Goal: Consume media (video, audio)

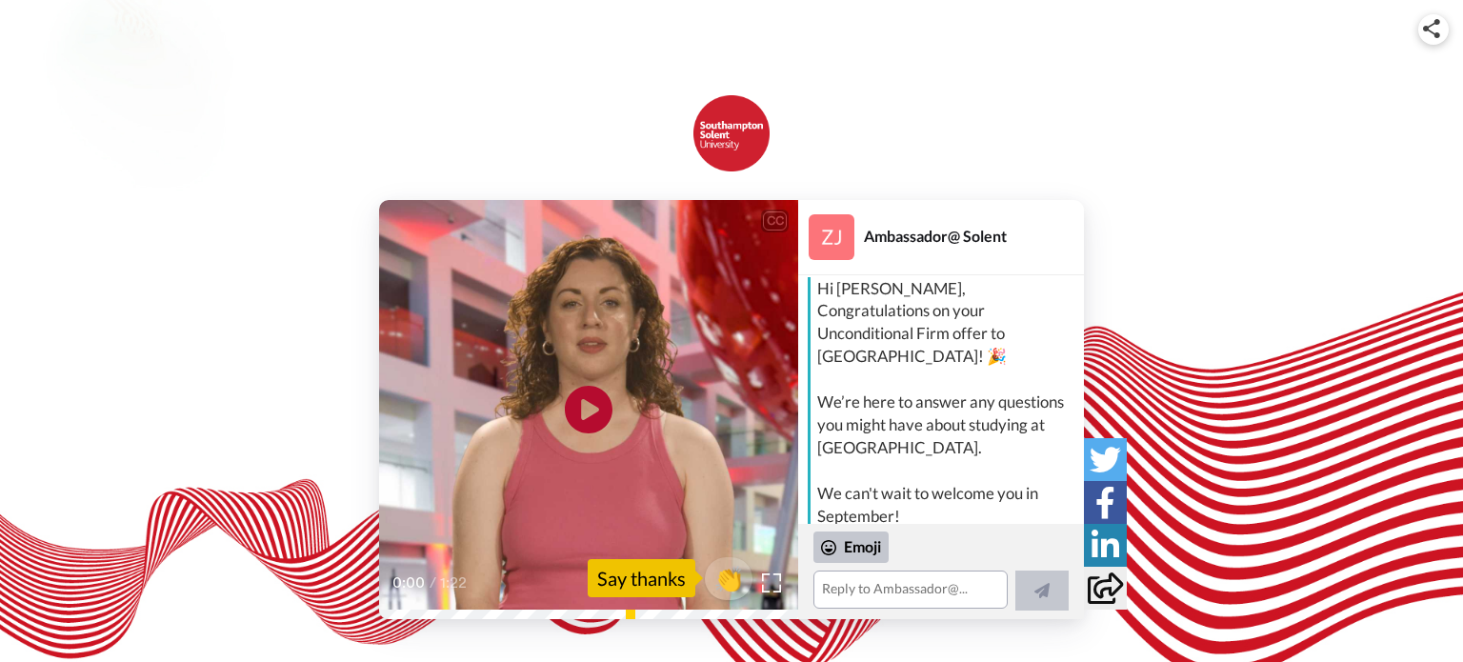
scroll to position [8, 0]
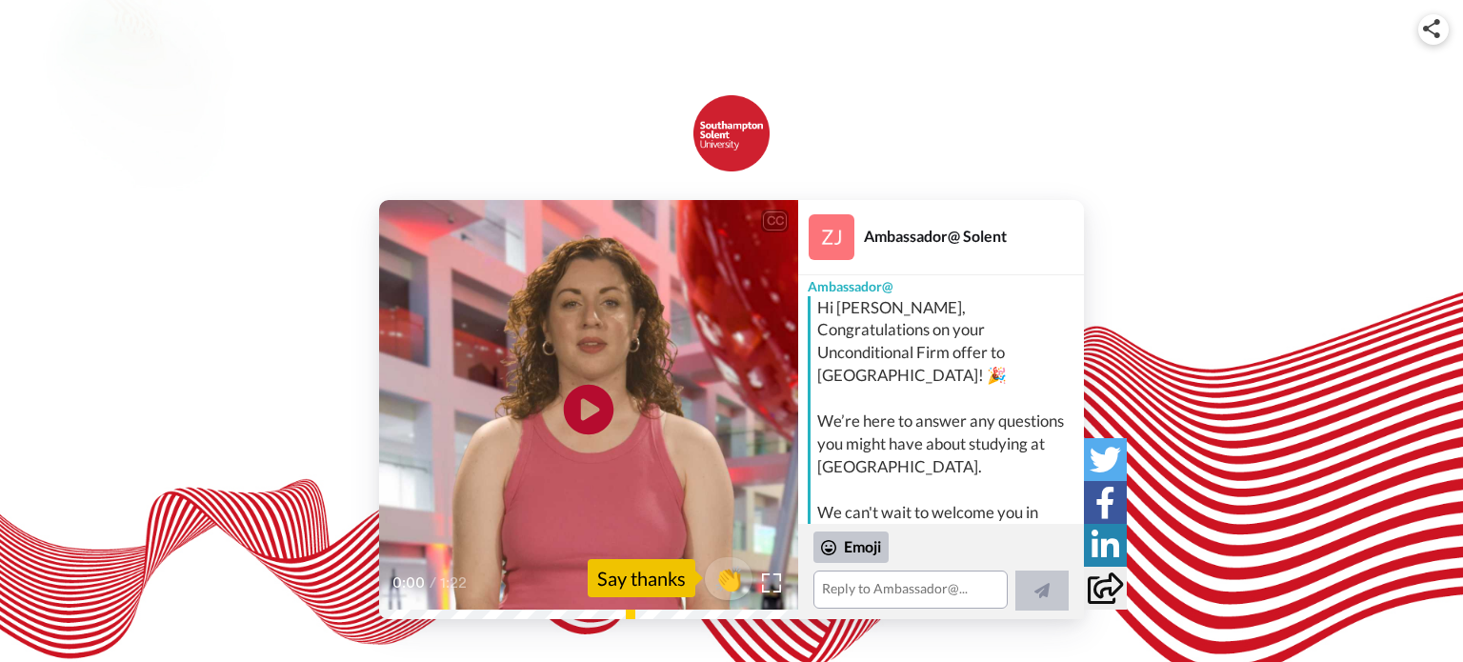
click at [588, 411] on icon "Play/Pause" at bounding box center [589, 409] width 50 height 90
click at [588, 411] on icon at bounding box center [589, 409] width 50 height 50
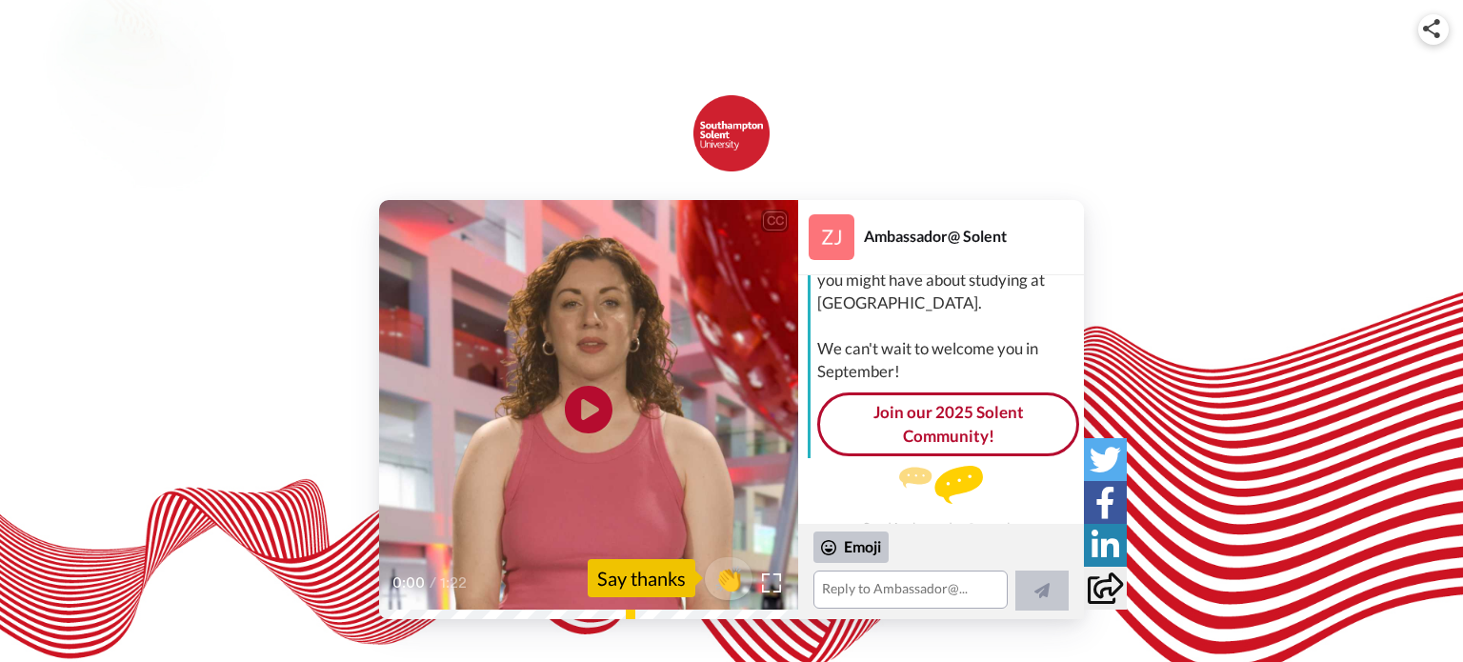
scroll to position [192, 0]
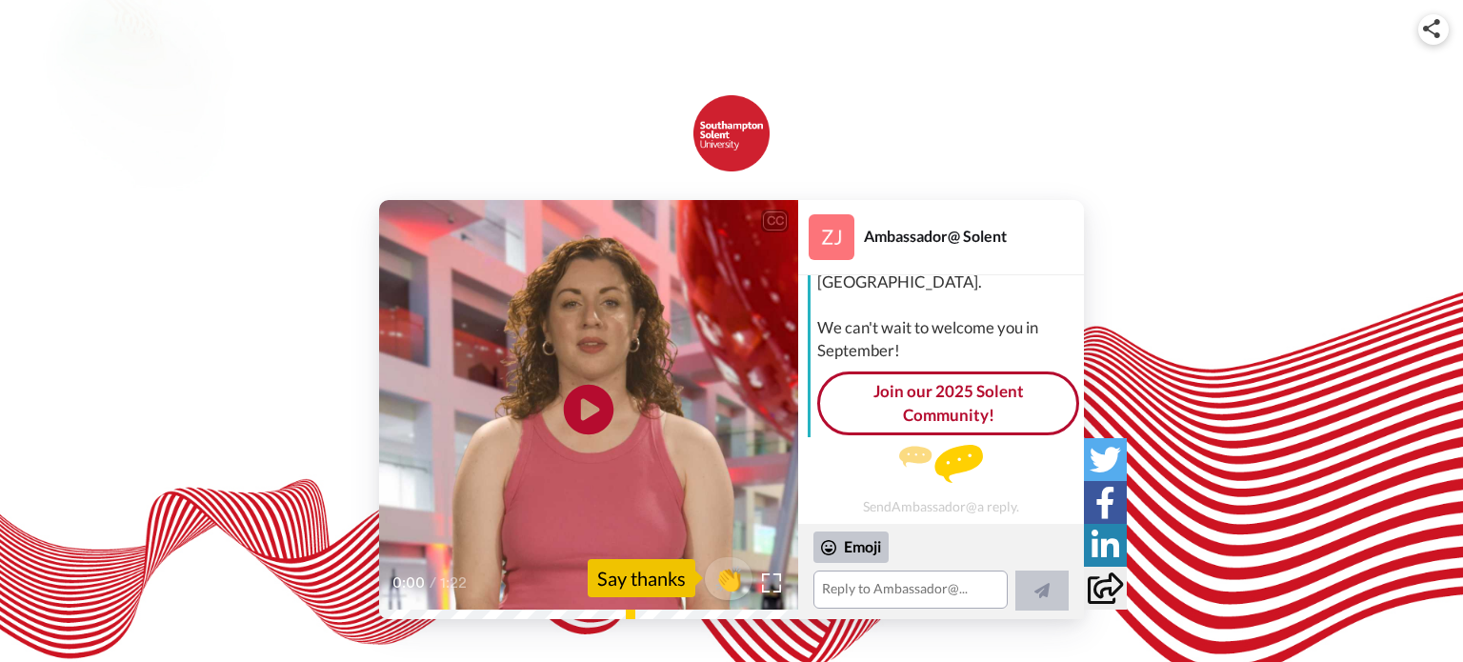
click at [569, 405] on icon at bounding box center [589, 409] width 50 height 50
